Goal: Communication & Community: Answer question/provide support

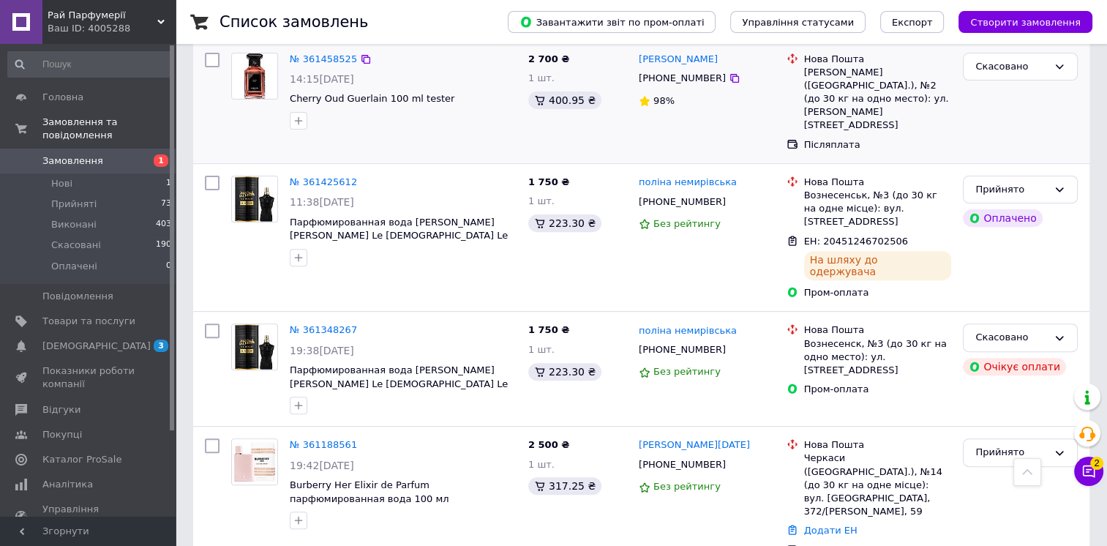
scroll to position [477, 0]
click at [546, 173] on div "1 750 ₴ 1 шт. 223.30 ₴" at bounding box center [577, 238] width 110 height 136
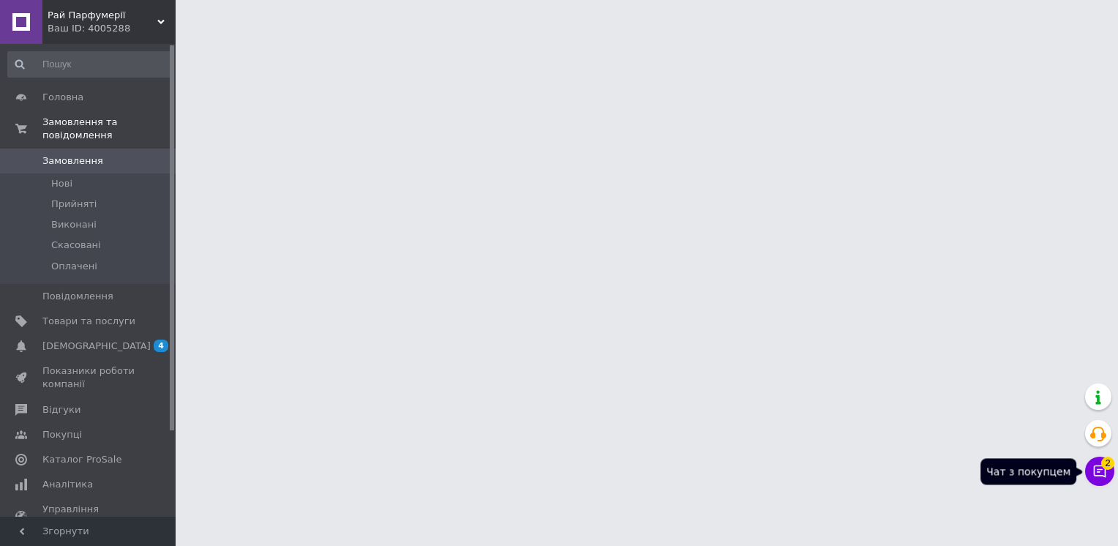
click at [1098, 469] on icon at bounding box center [1100, 471] width 12 height 12
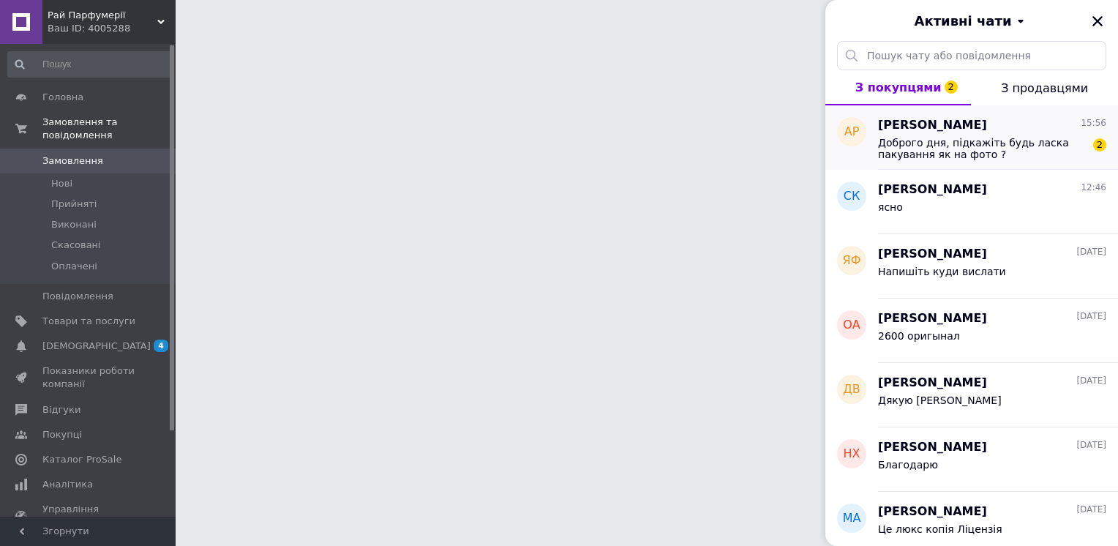
click at [893, 139] on span "Доброго дня, підкажіть будь ласка пакування як на фото ?" at bounding box center [982, 148] width 208 height 23
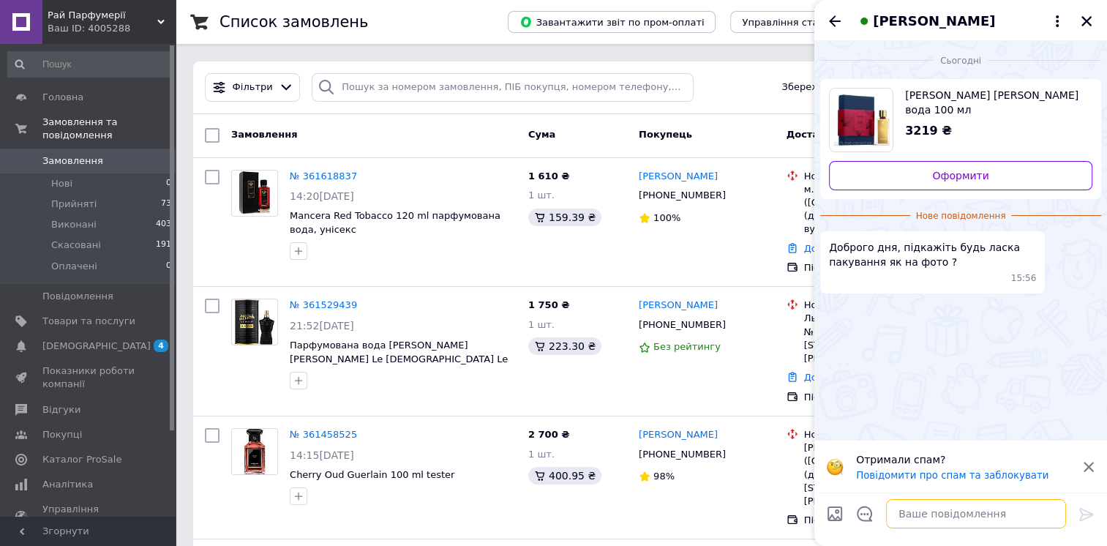
click at [933, 519] on textarea at bounding box center [976, 513] width 180 height 29
type textarea "Доброго дня"
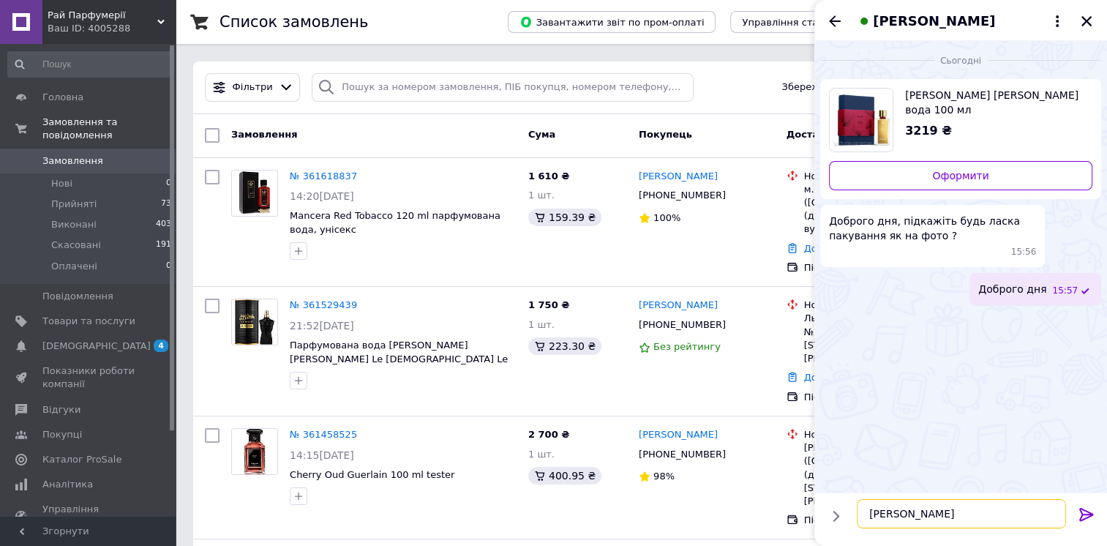
type textarea "Так"
type textarea "+йде бонуси та доставка без коштовна"
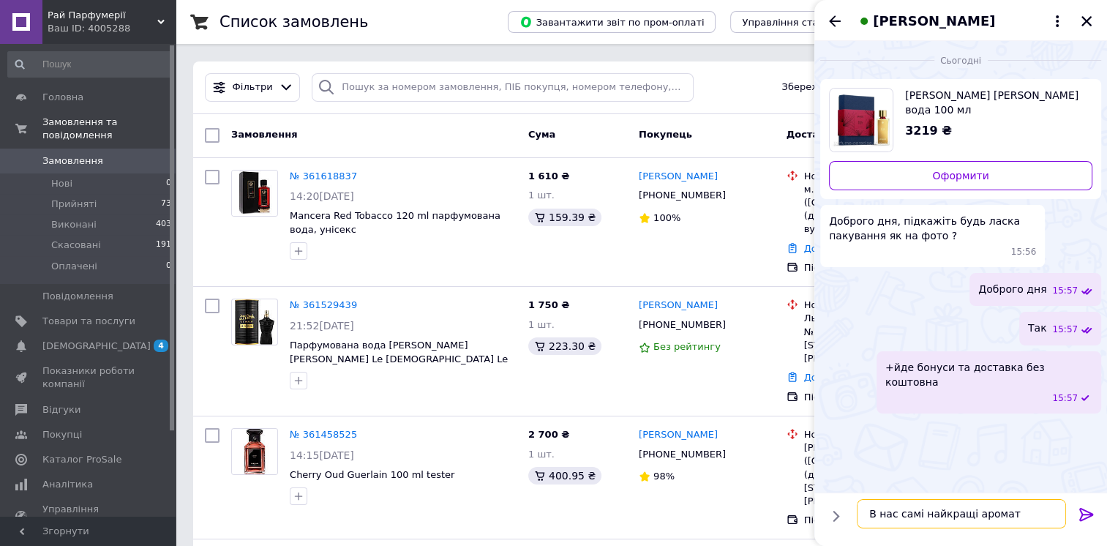
type textarea "В нас самі найкращі аромати"
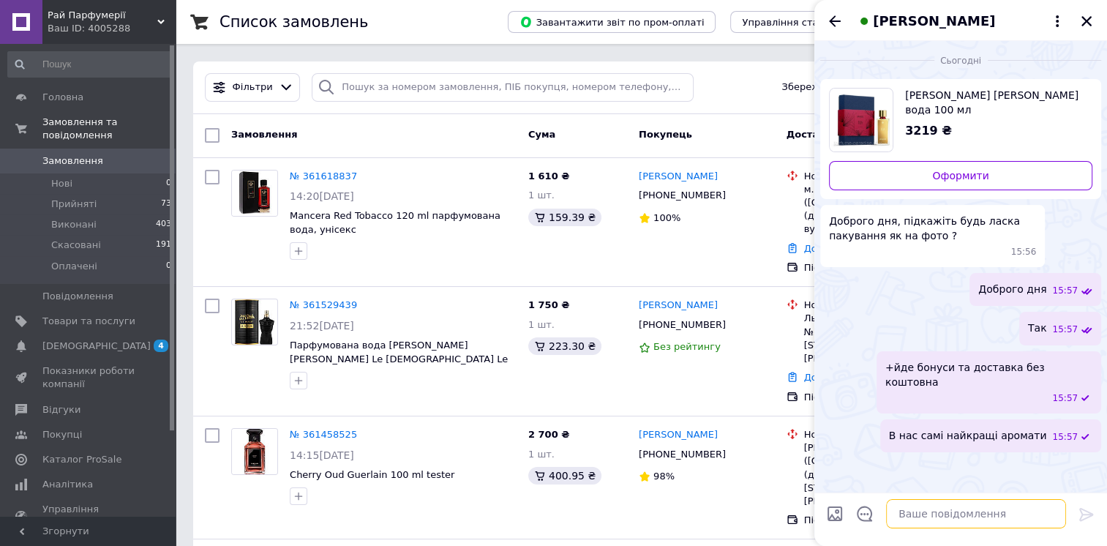
type textarea "Ж"
type textarea "дайте вайбер скину відео"
type textarea "[PERSON_NAME]"
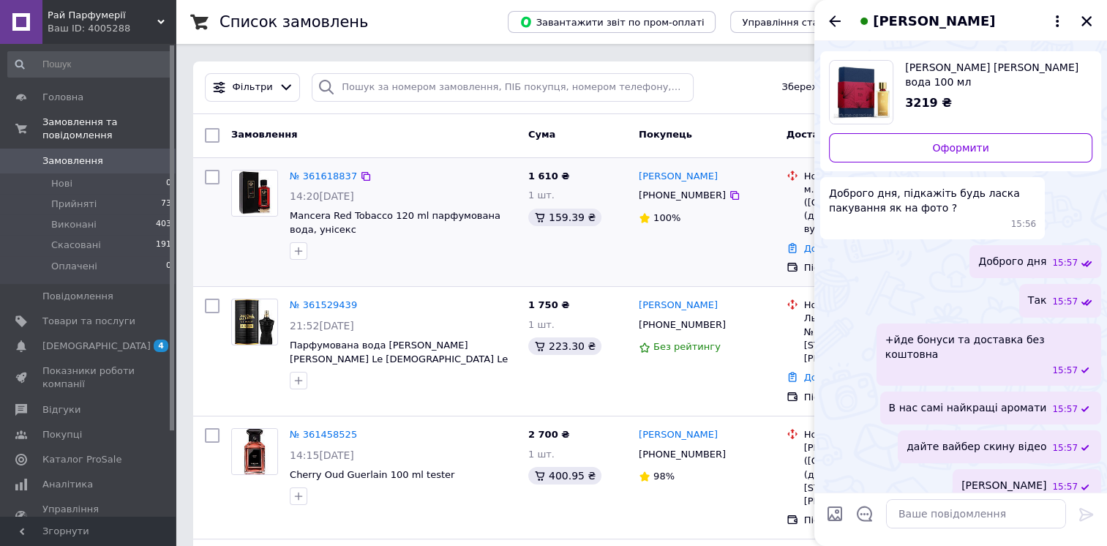
click at [565, 253] on div "1 610 ₴ 1 шт. 159.39 ₴" at bounding box center [577, 222] width 110 height 117
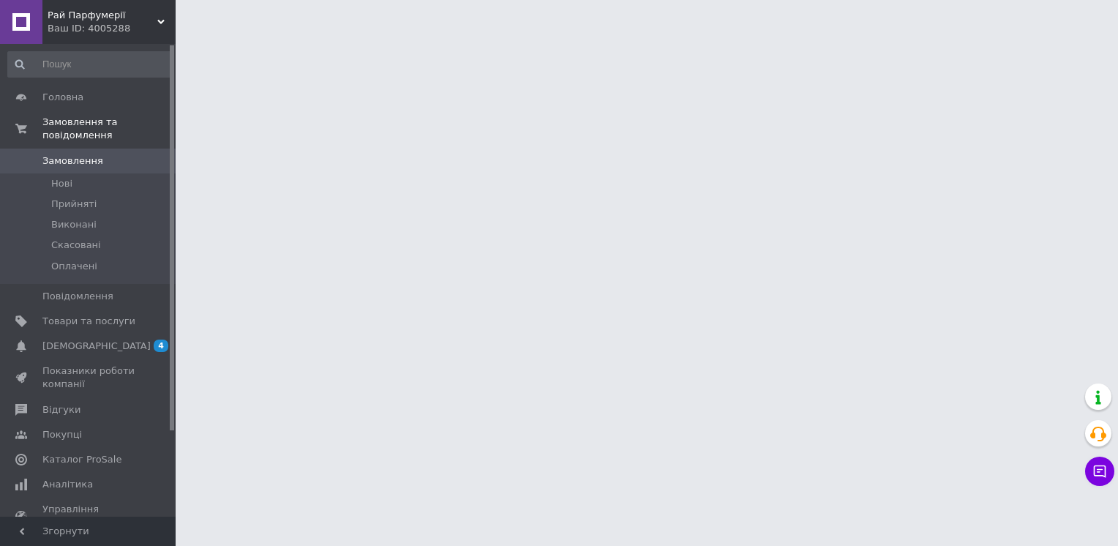
click at [70, 154] on span "Замовлення" at bounding box center [72, 160] width 61 height 13
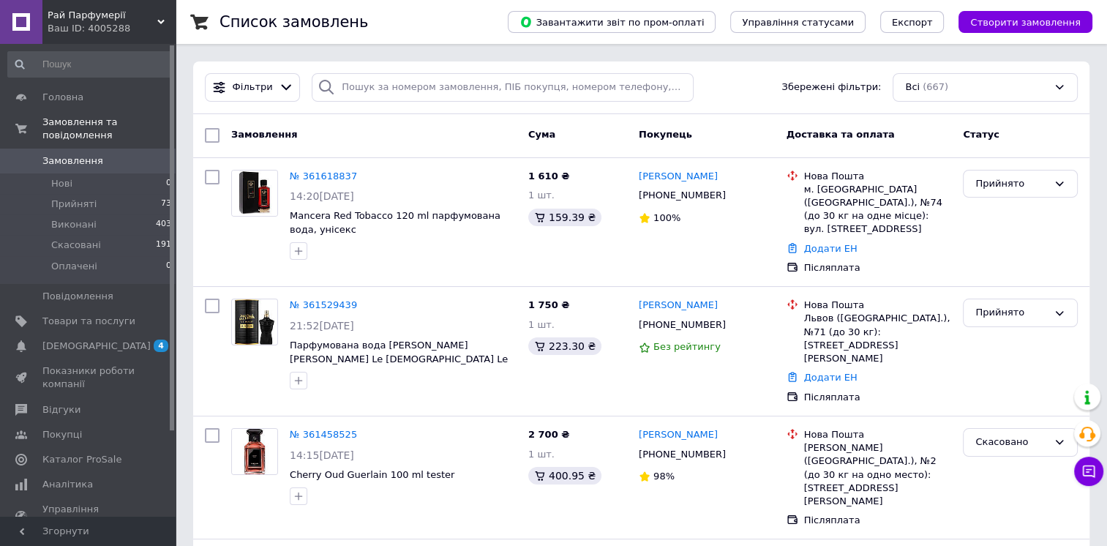
scroll to position [78, 0]
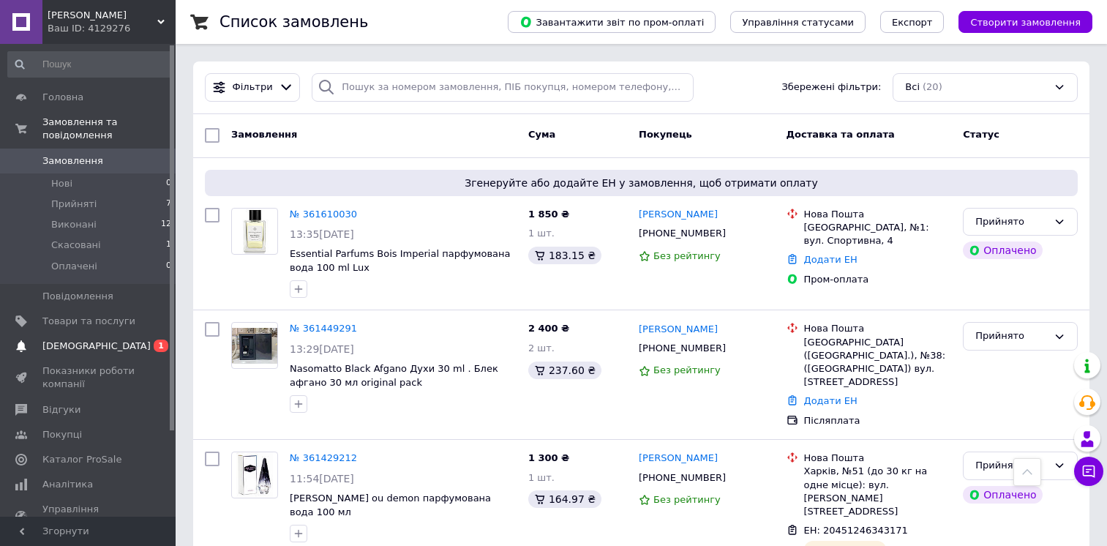
drag, startPoint x: 0, startPoint y: 0, endPoint x: 97, endPoint y: 333, distance: 346.9
click at [97, 340] on span "[DEMOGRAPHIC_DATA]" at bounding box center [88, 346] width 93 height 13
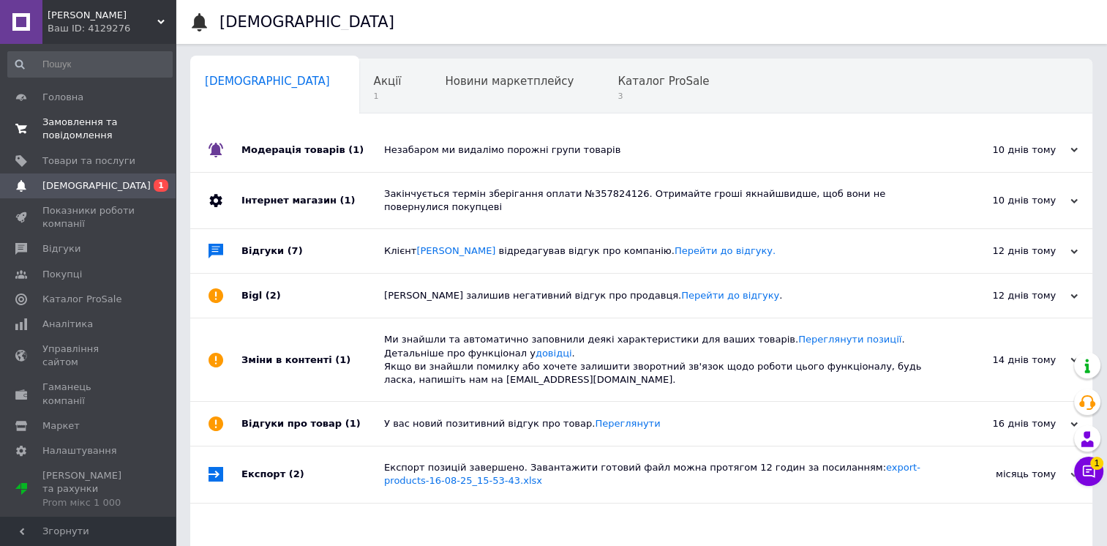
click at [79, 119] on span "Замовлення та повідомлення" at bounding box center [88, 129] width 93 height 26
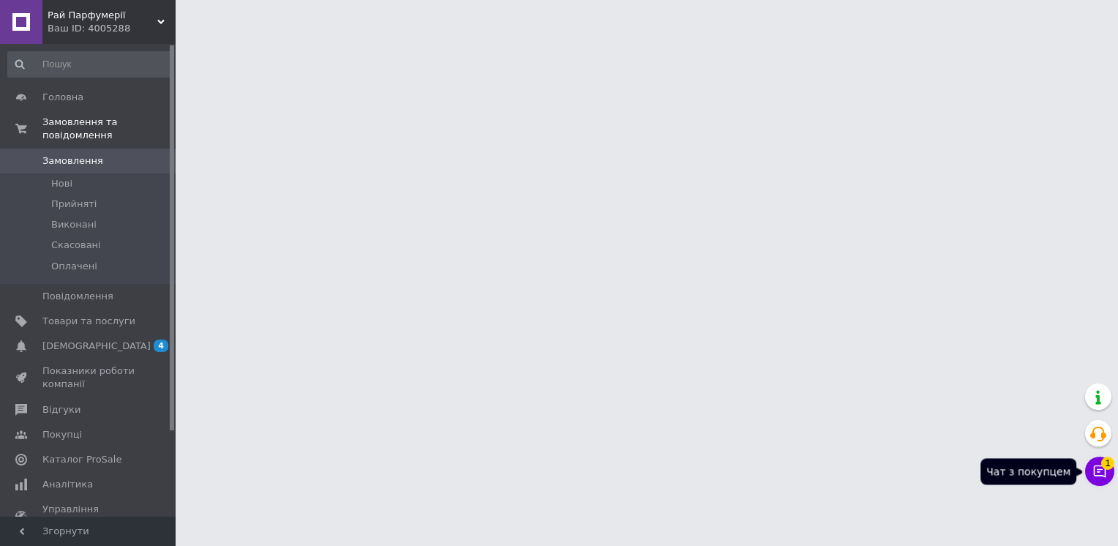
click at [1094, 473] on icon at bounding box center [1100, 471] width 12 height 12
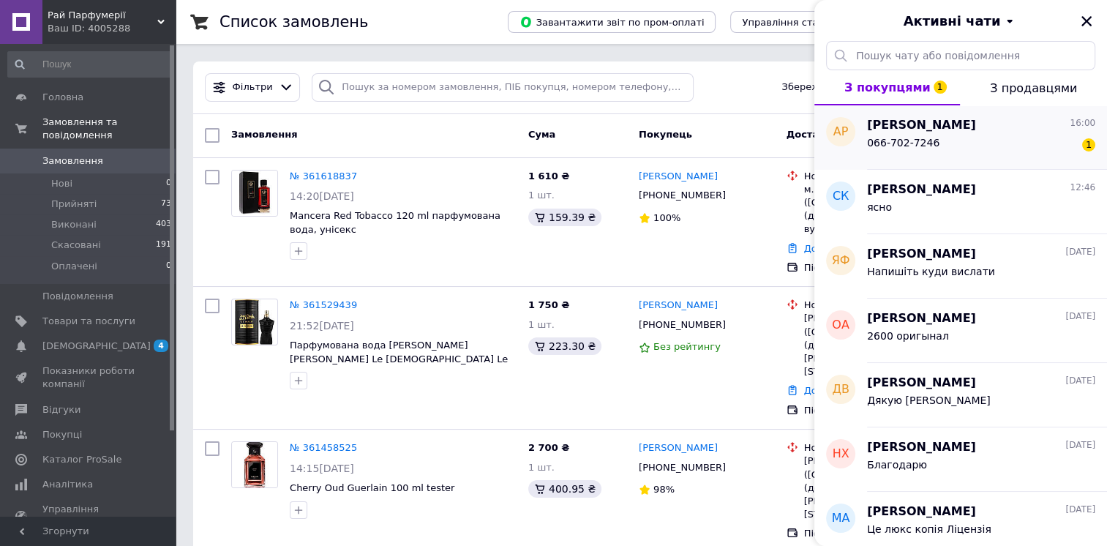
click at [921, 137] on span "066-702-7246" at bounding box center [903, 143] width 72 height 12
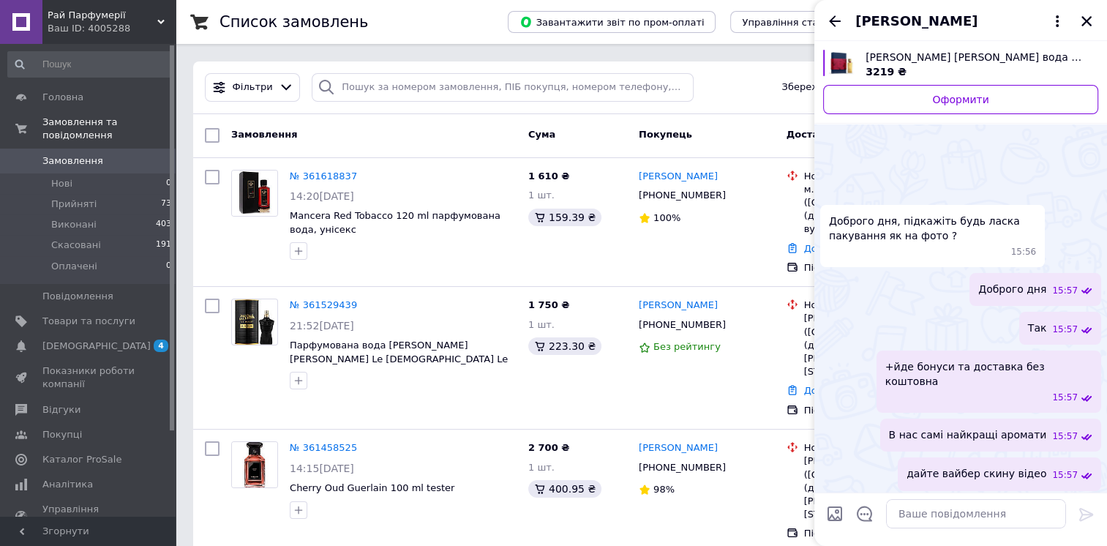
scroll to position [94, 0]
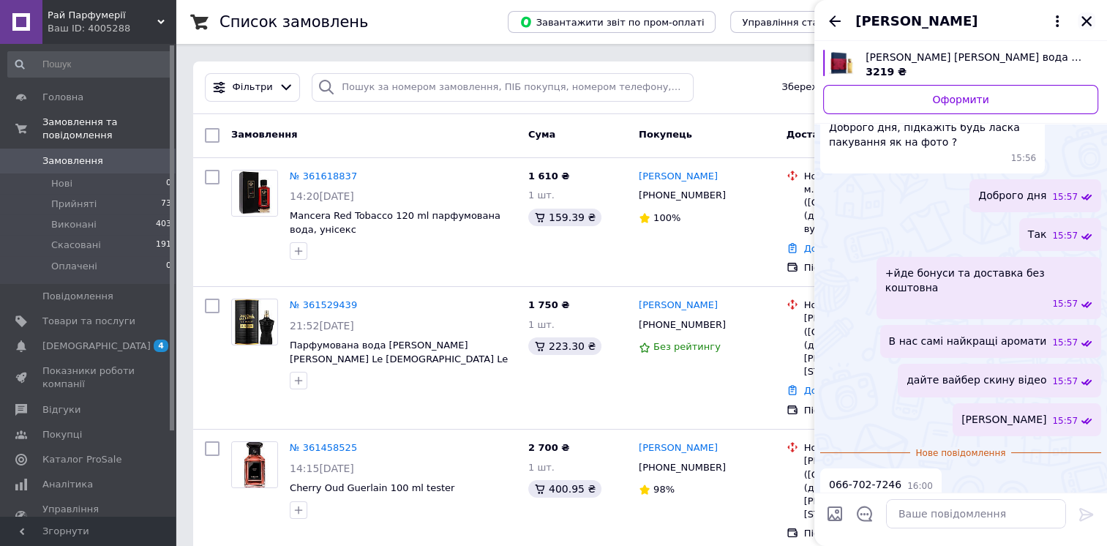
click at [1080, 15] on icon "Закрити" at bounding box center [1086, 21] width 13 height 13
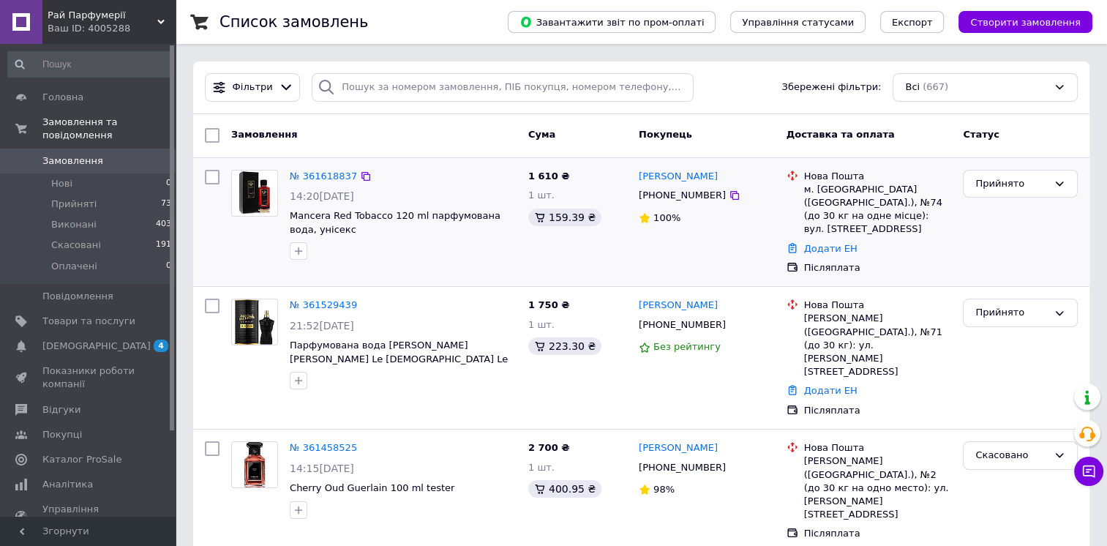
click at [579, 251] on div "1 610 ₴ 1 шт. 159.39 ₴" at bounding box center [577, 222] width 110 height 117
